Goal: Navigation & Orientation: Find specific page/section

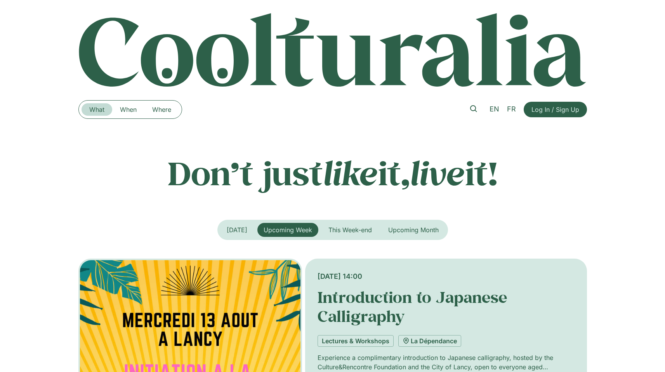
click at [109, 108] on link "What" at bounding box center [97, 109] width 31 height 12
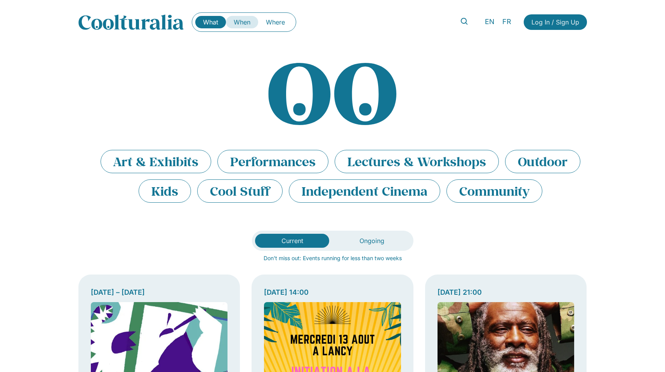
click at [250, 25] on link "When" at bounding box center [242, 22] width 32 height 12
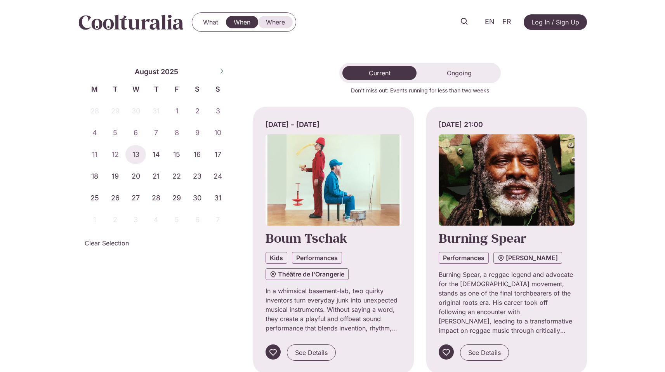
click at [283, 24] on link "Where" at bounding box center [275, 22] width 35 height 12
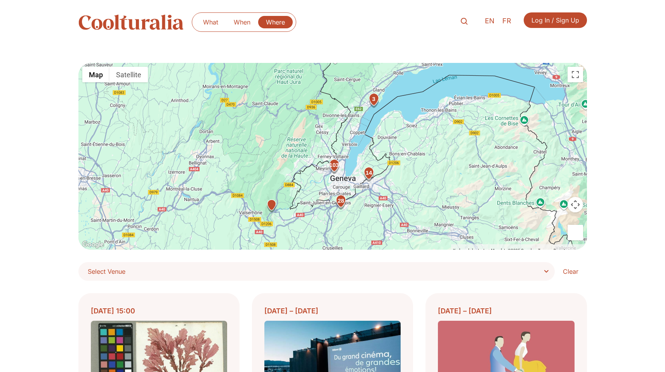
scroll to position [185, 0]
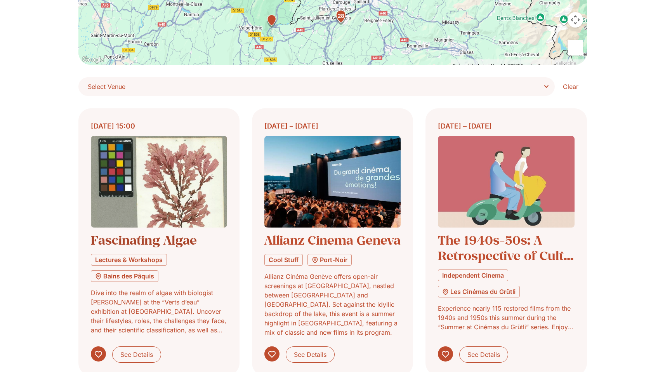
click at [171, 245] on link "Fascinating Algae" at bounding box center [144, 240] width 106 height 16
